Goal: Transaction & Acquisition: Download file/media

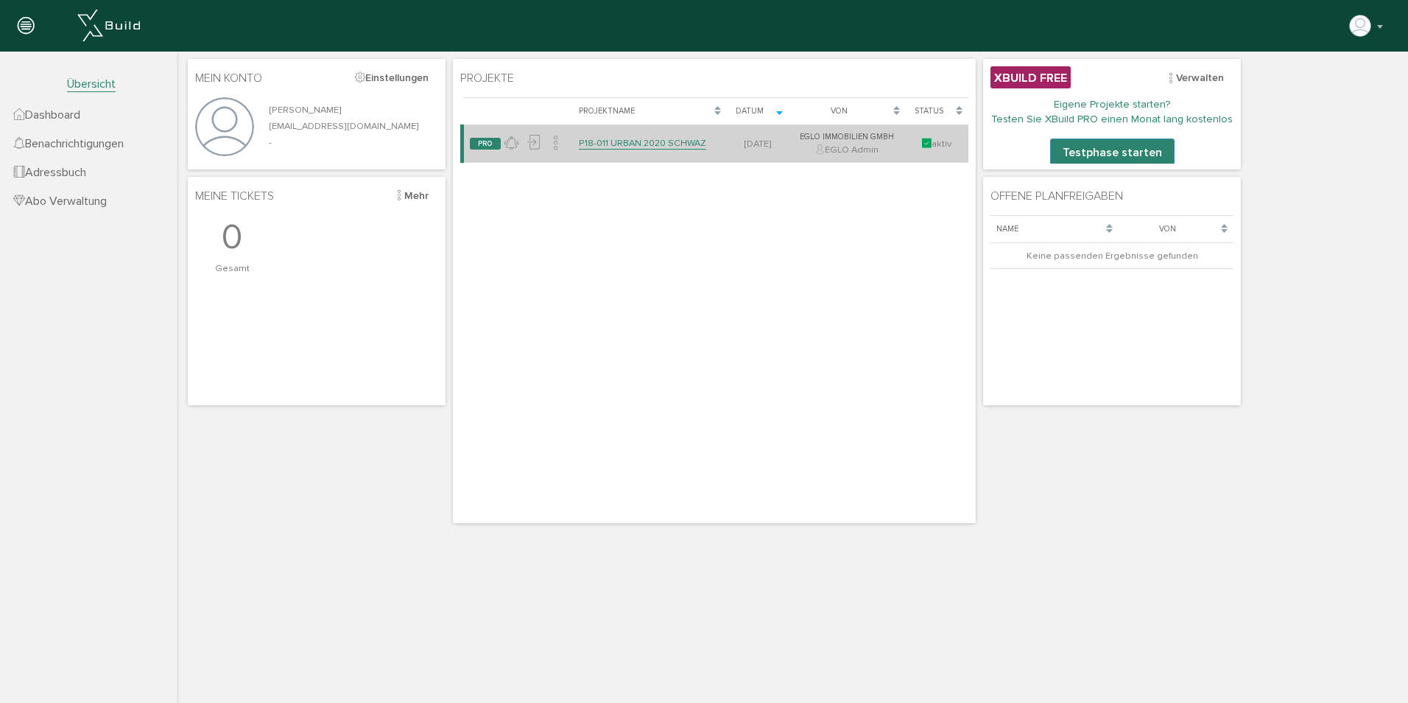
click at [628, 138] on link "P18-011 URBAN 2020 SCHWAZ" at bounding box center [642, 143] width 127 height 13
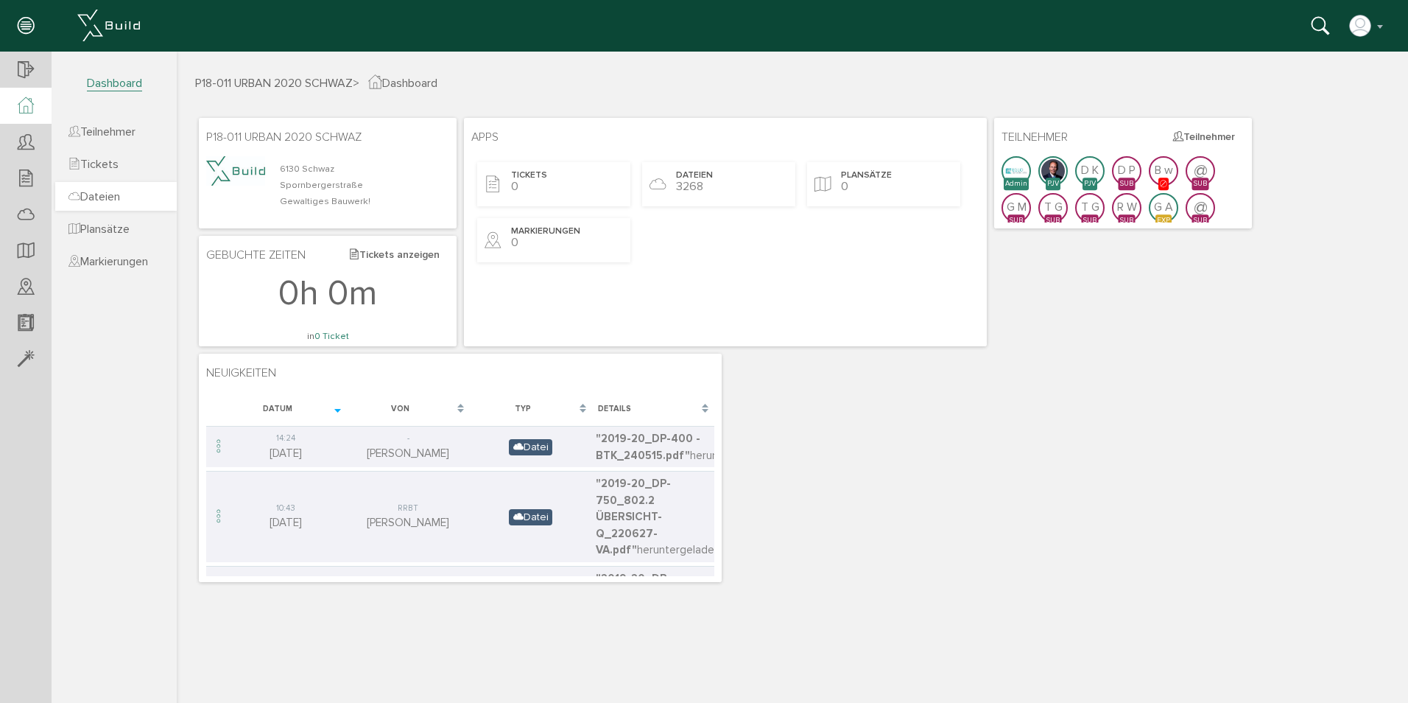
click at [111, 195] on span "Dateien" at bounding box center [95, 196] width 52 height 15
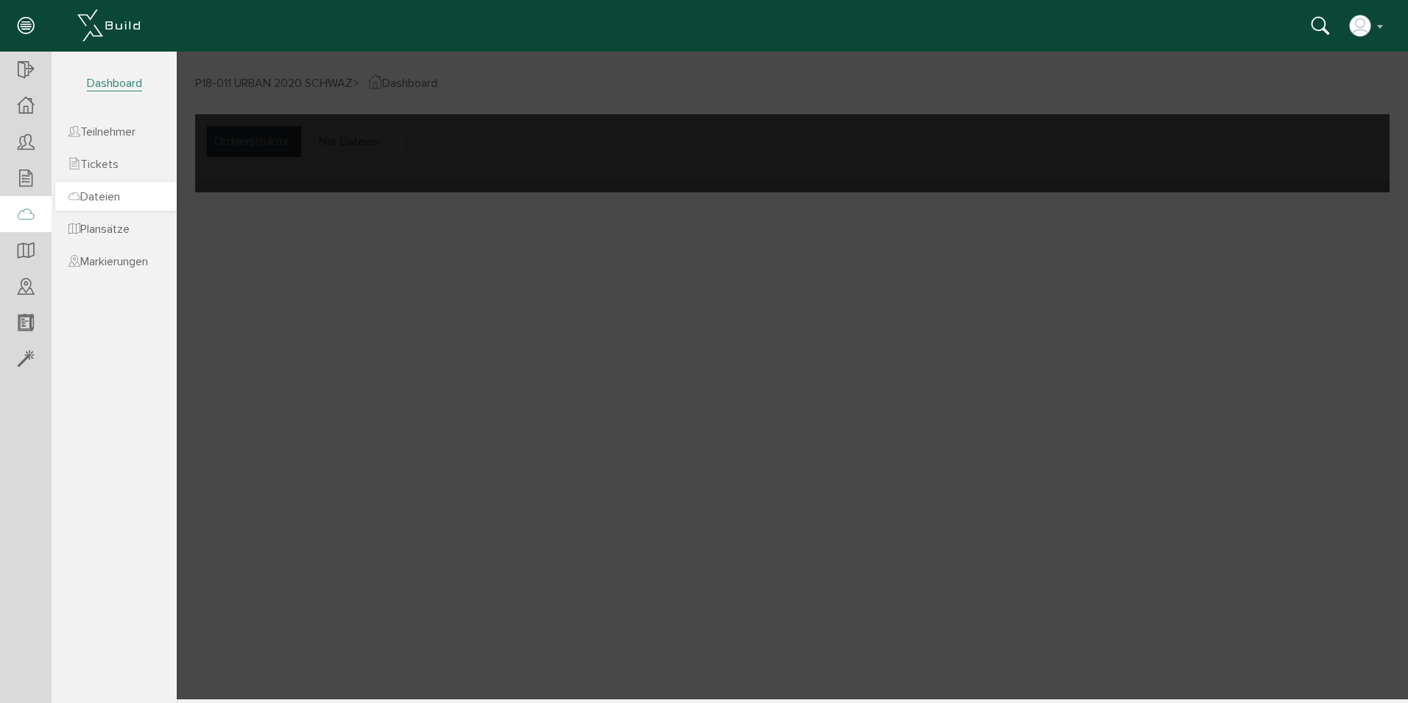
click at [138, 195] on link "Dateien" at bounding box center [116, 196] width 122 height 29
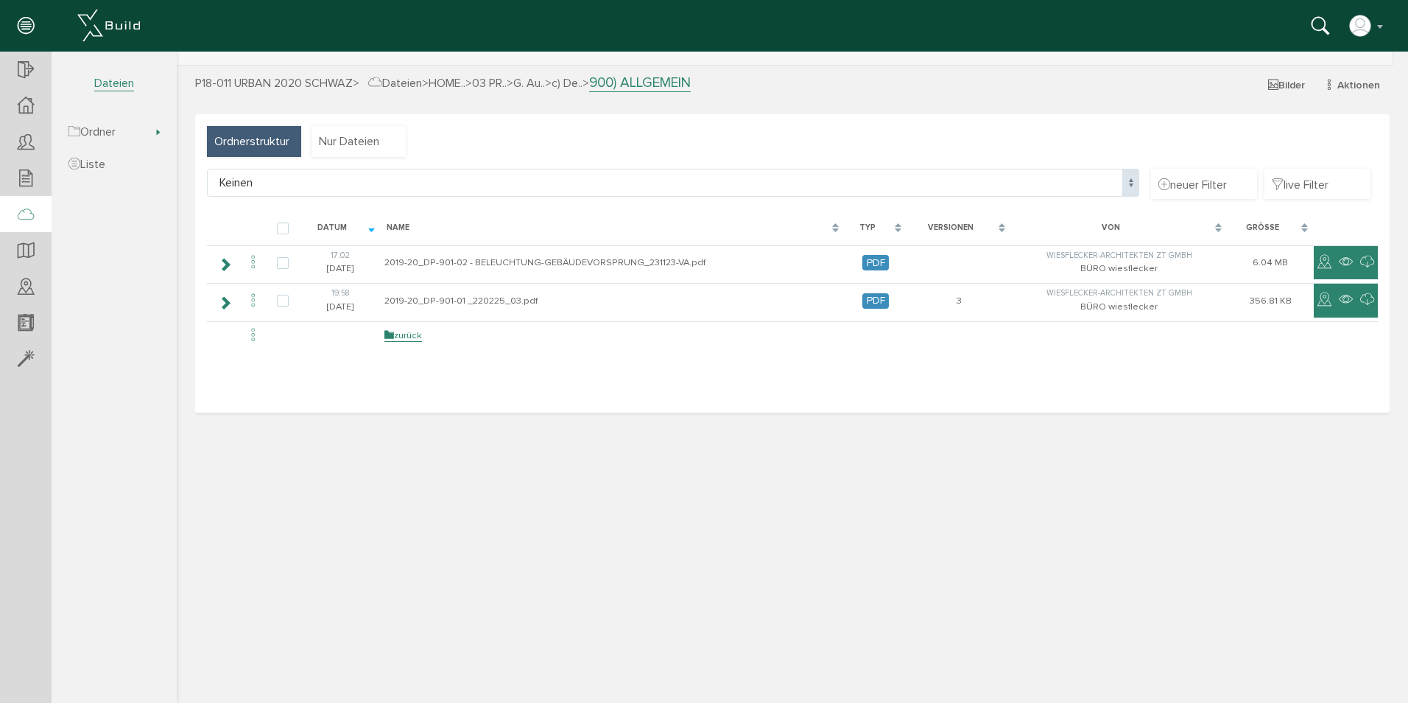
click at [1316, 21] on icon at bounding box center [1321, 26] width 18 height 21
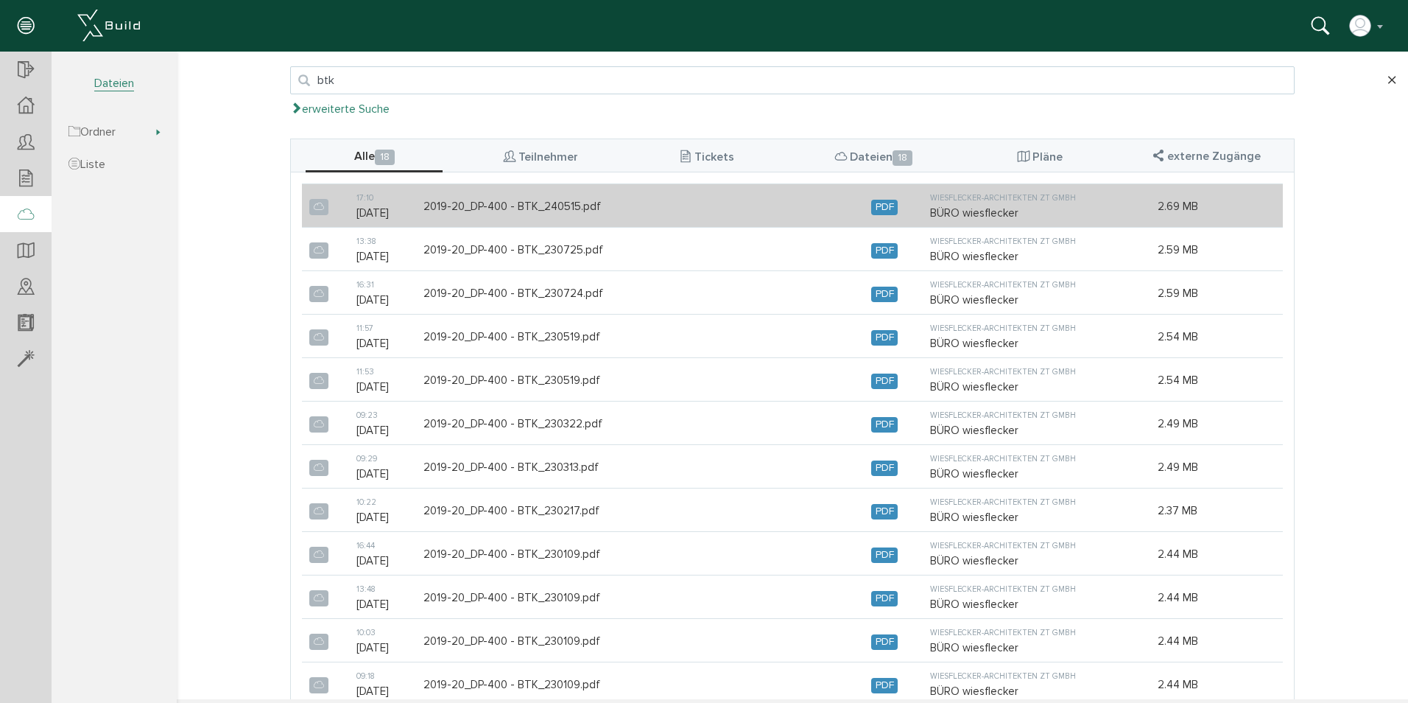
type input "btk"
click at [569, 202] on td "2019-20_DP-400 - BTK_240515.pdf" at bounding box center [640, 205] width 448 height 43
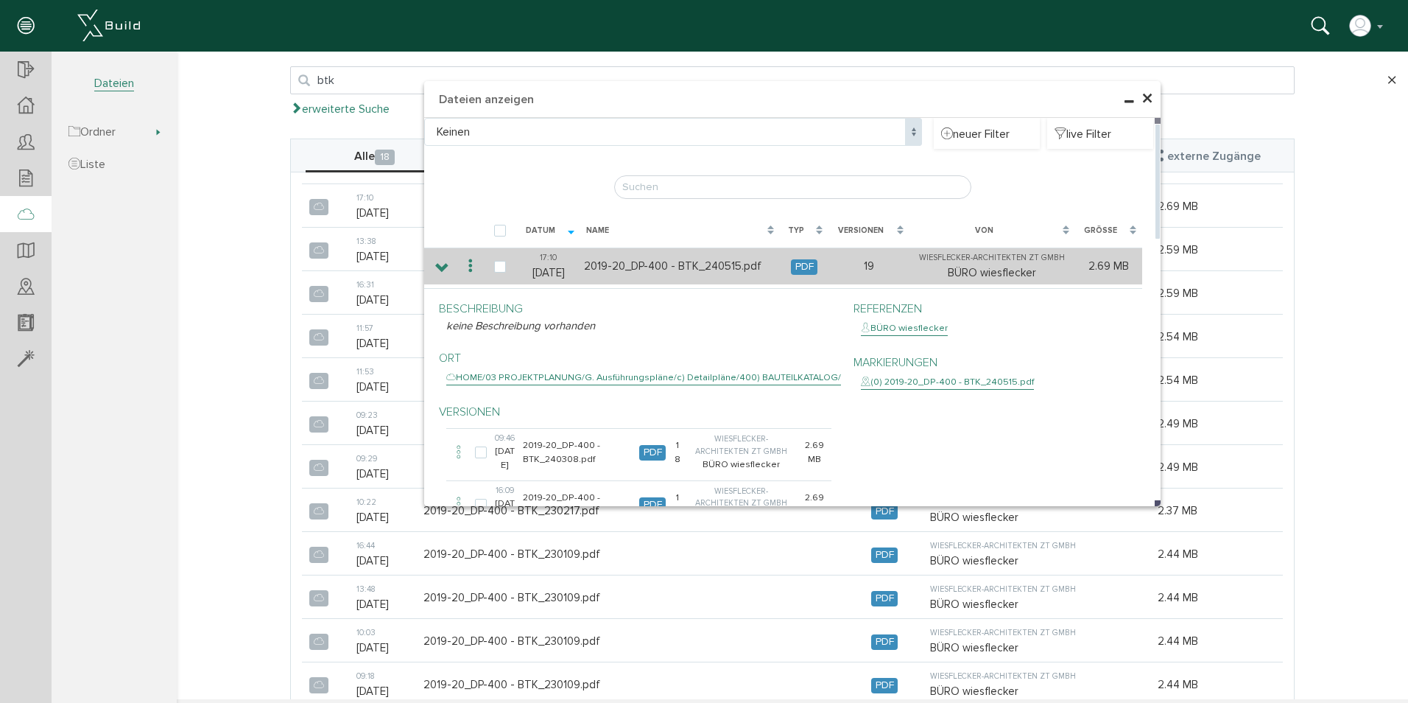
click at [462, 261] on icon at bounding box center [471, 266] width 18 height 20
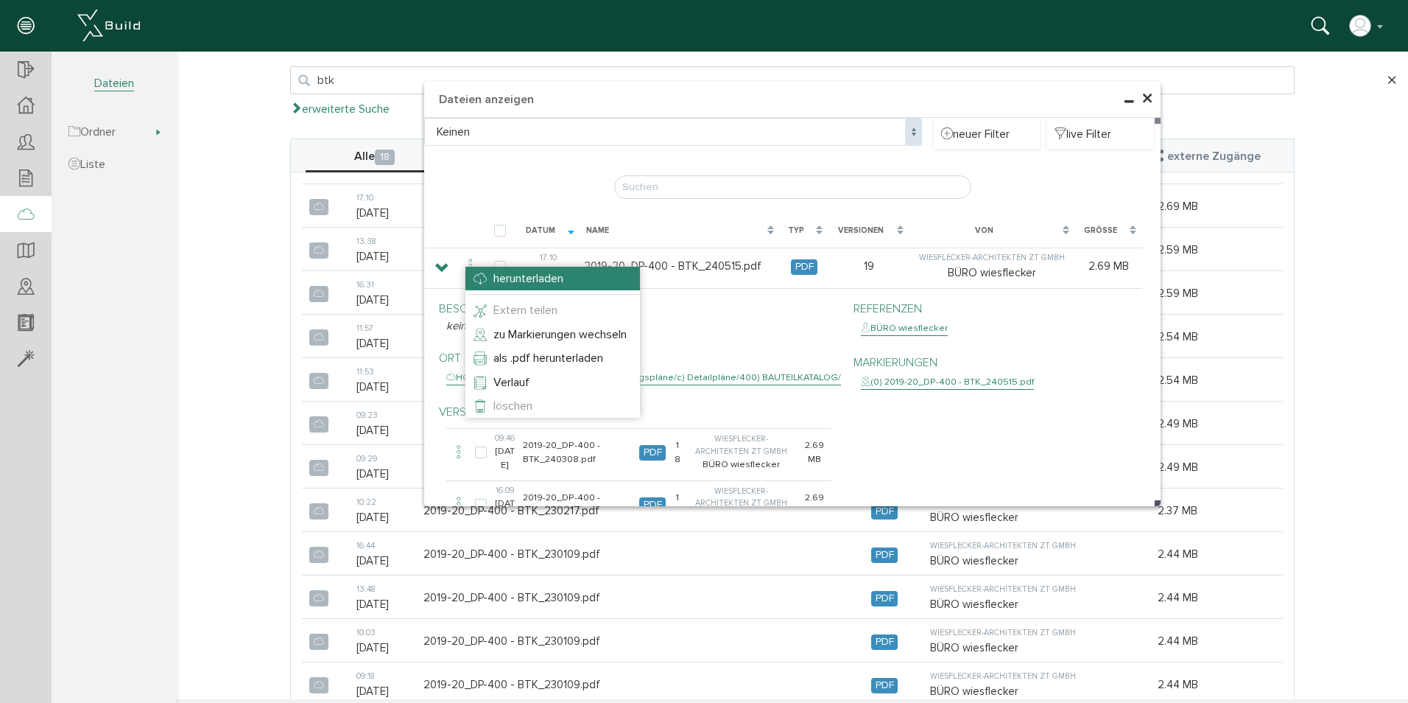
click at [499, 278] on span "herunterladen" at bounding box center [529, 278] width 70 height 15
